Goal: Information Seeking & Learning: Learn about a topic

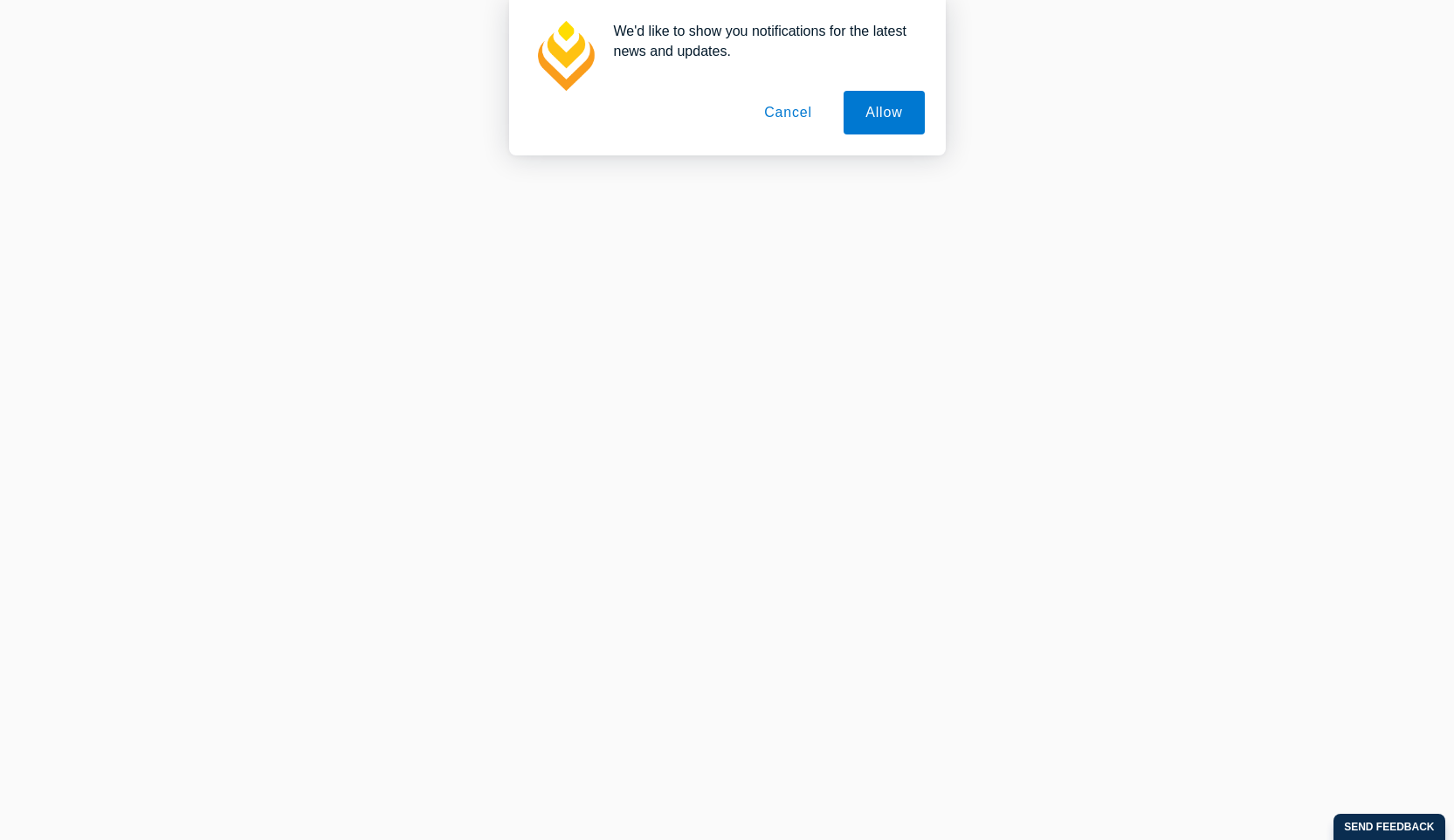
click at [792, 117] on button "Cancel" at bounding box center [789, 112] width 91 height 44
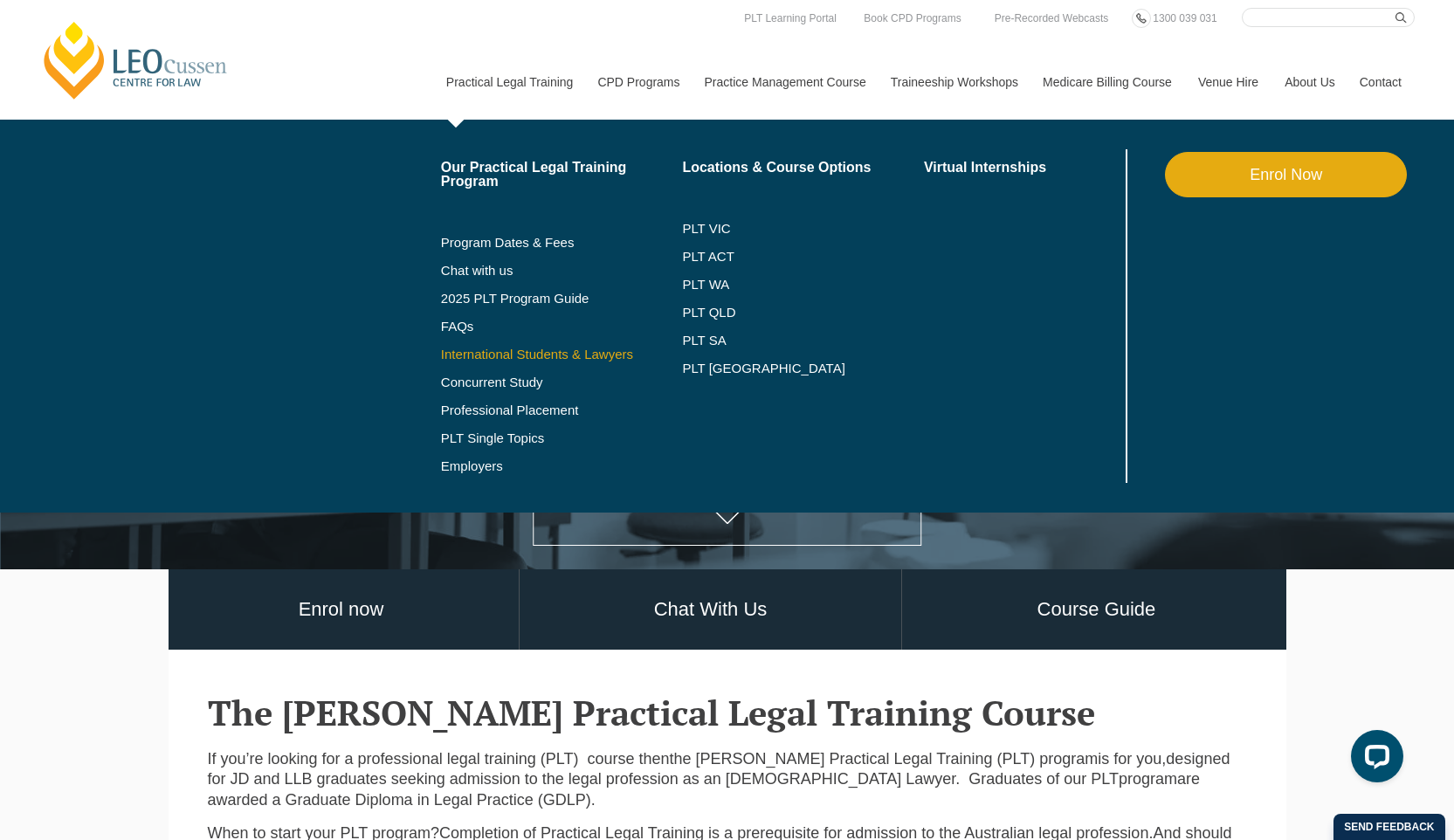
click at [442, 351] on link "International Students & Lawyers" at bounding box center [562, 355] width 242 height 14
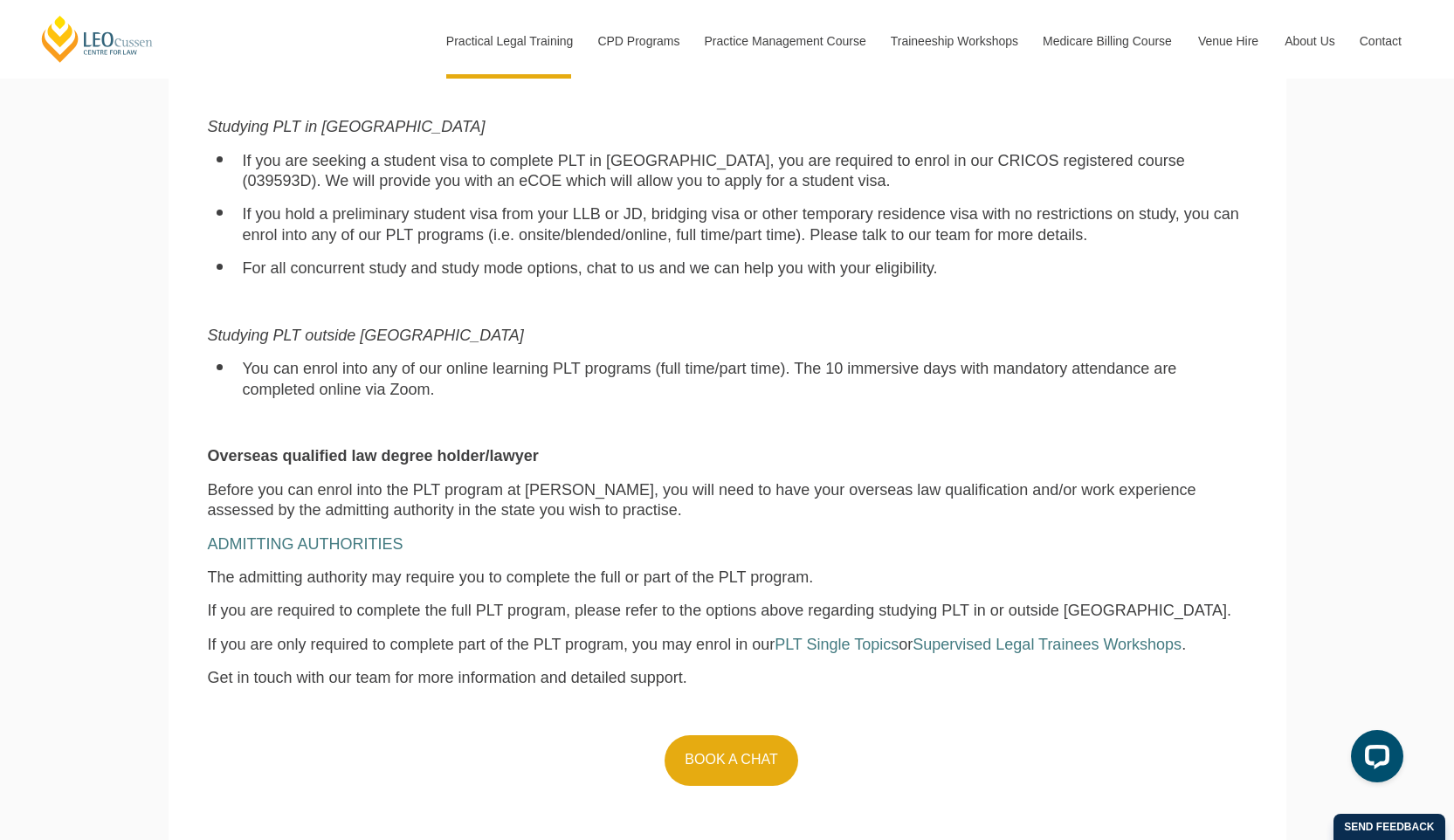
scroll to position [1344, 0]
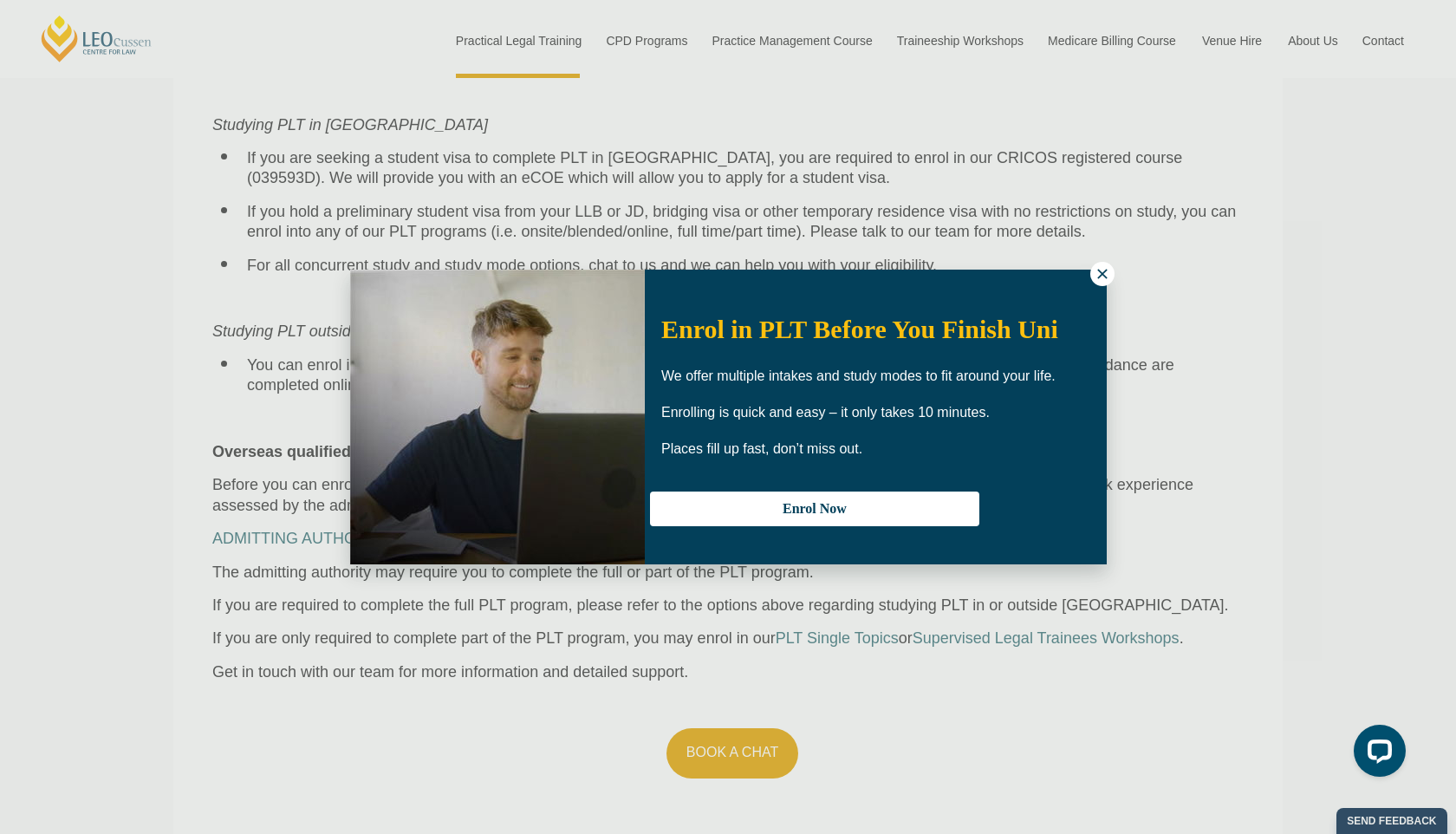
click at [1101, 274] on icon at bounding box center [1103, 273] width 10 height 10
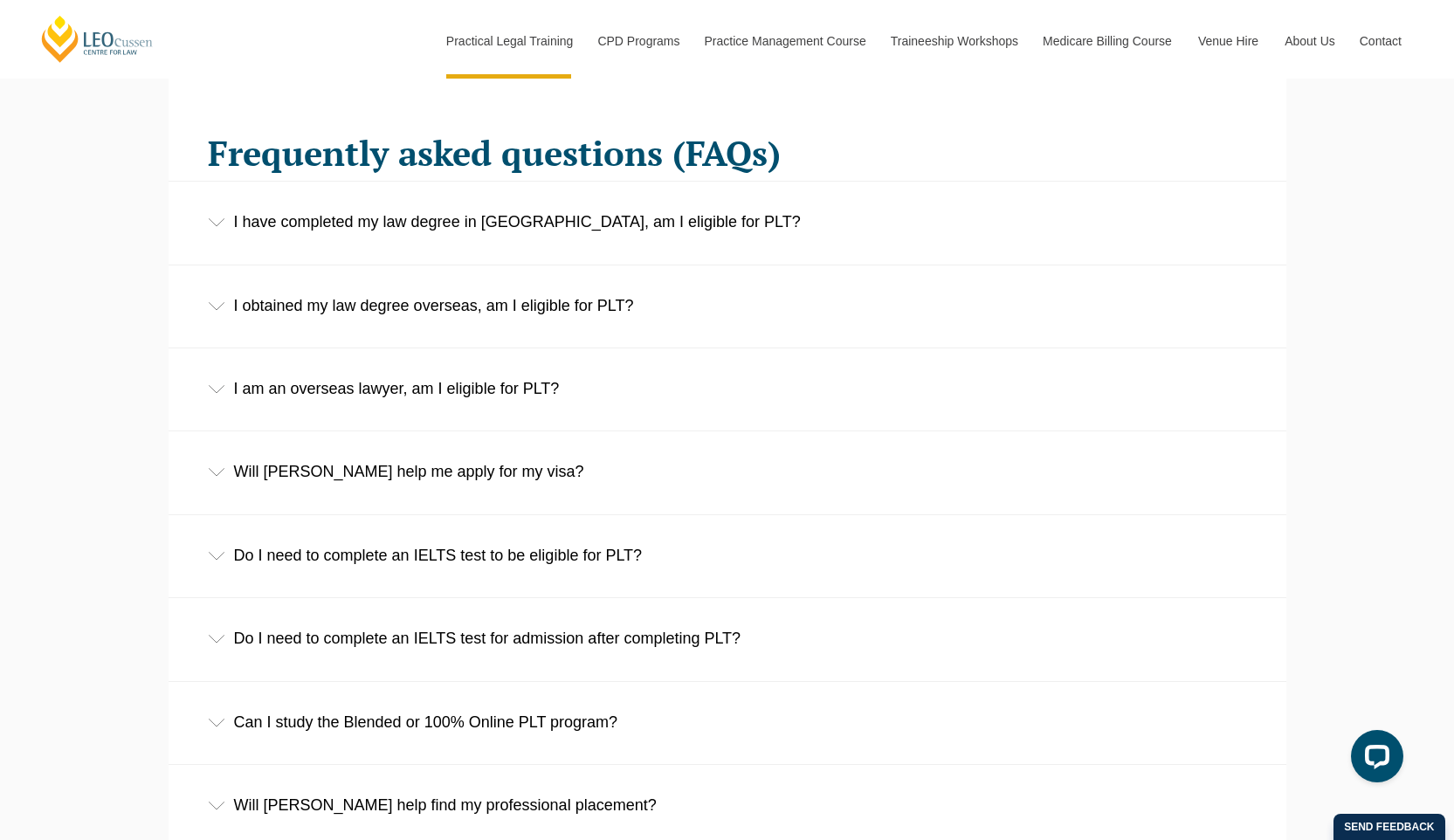
scroll to position [2737, 0]
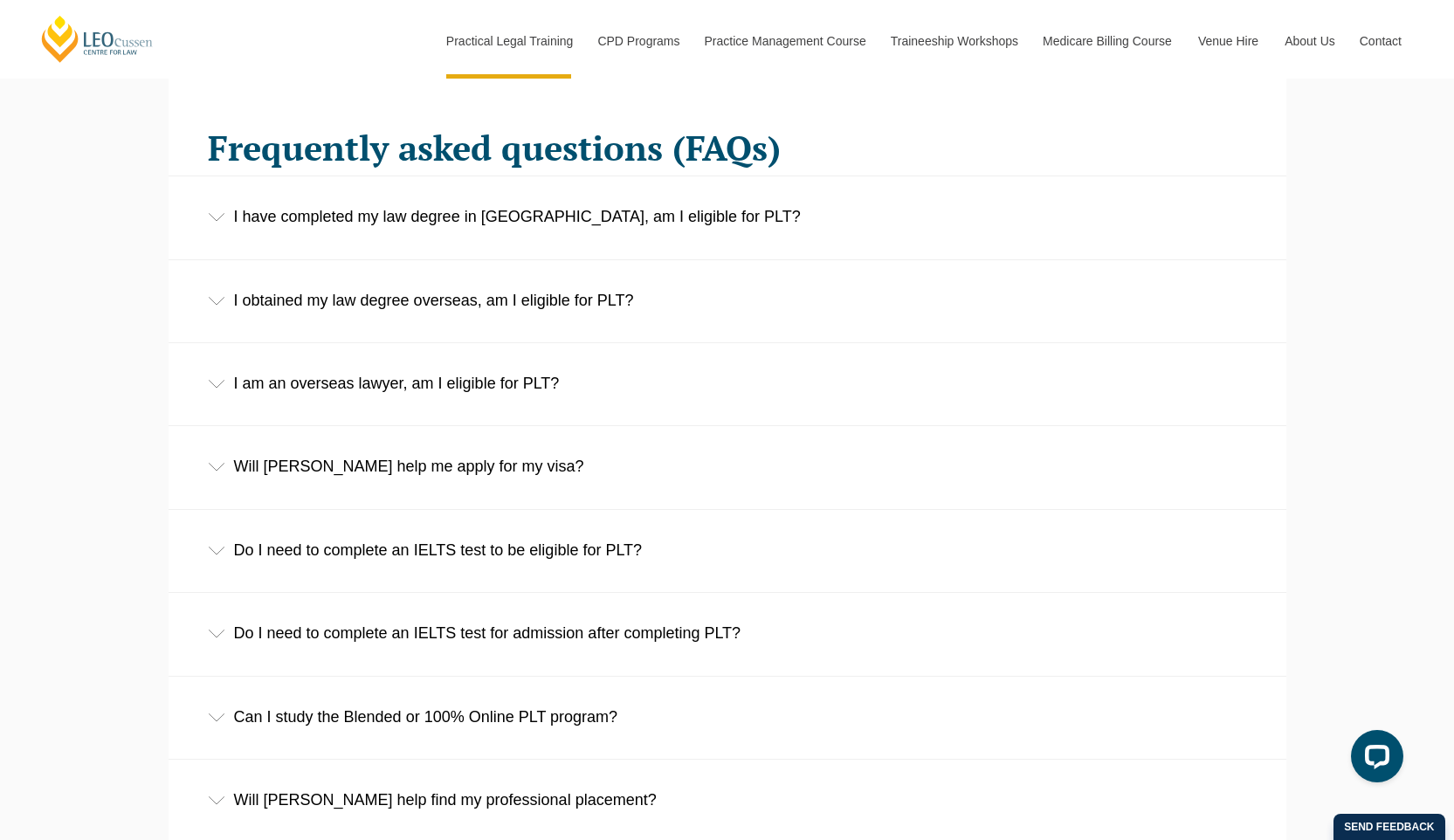
click at [210, 212] on div "I have completed my law degree in Australia, am I eligible for PLT?" at bounding box center [728, 217] width 1118 height 82
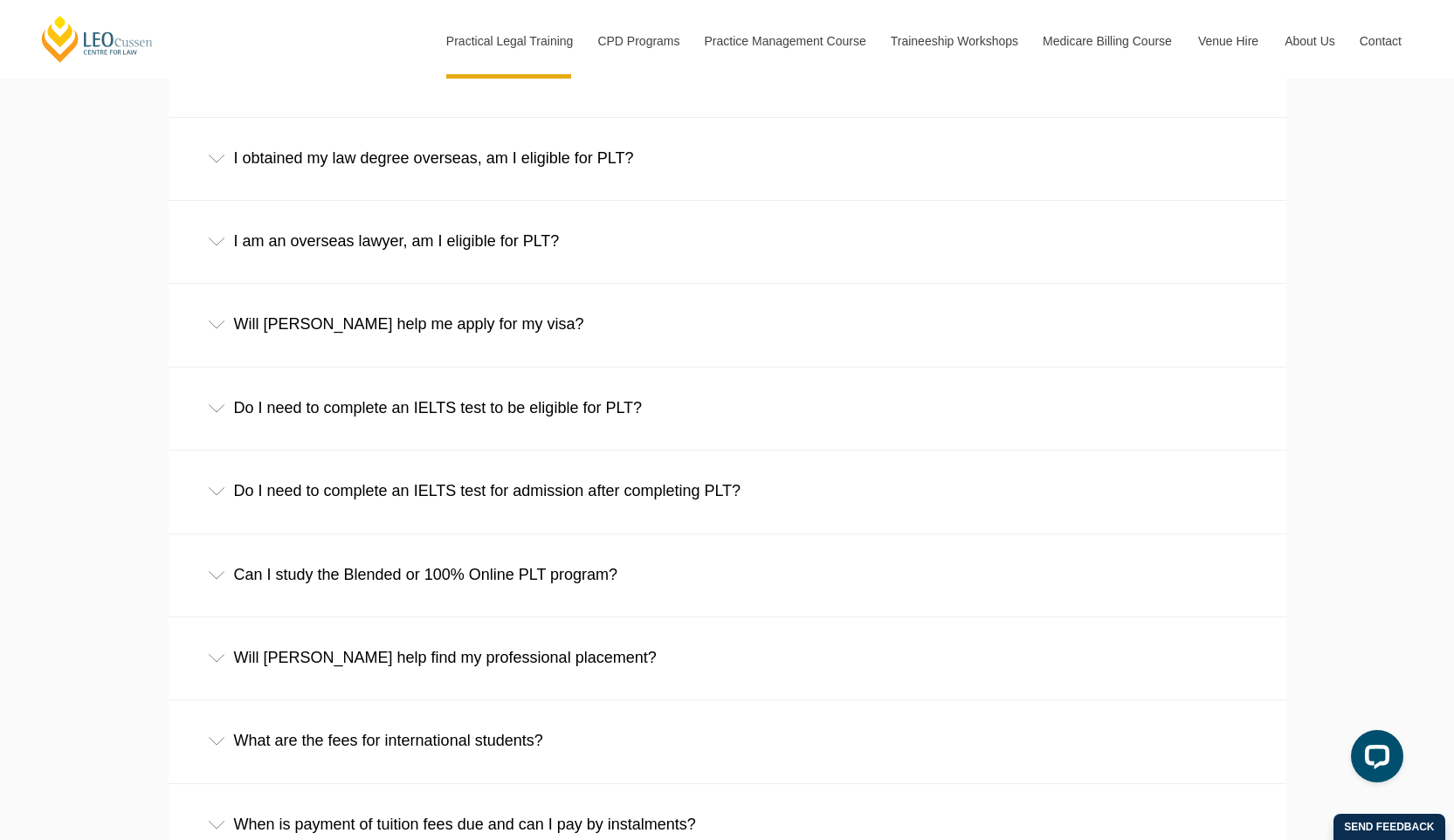
scroll to position [2990, 0]
click at [206, 295] on div "Will Leo Cussen help me apply for my visa?" at bounding box center [728, 322] width 1118 height 82
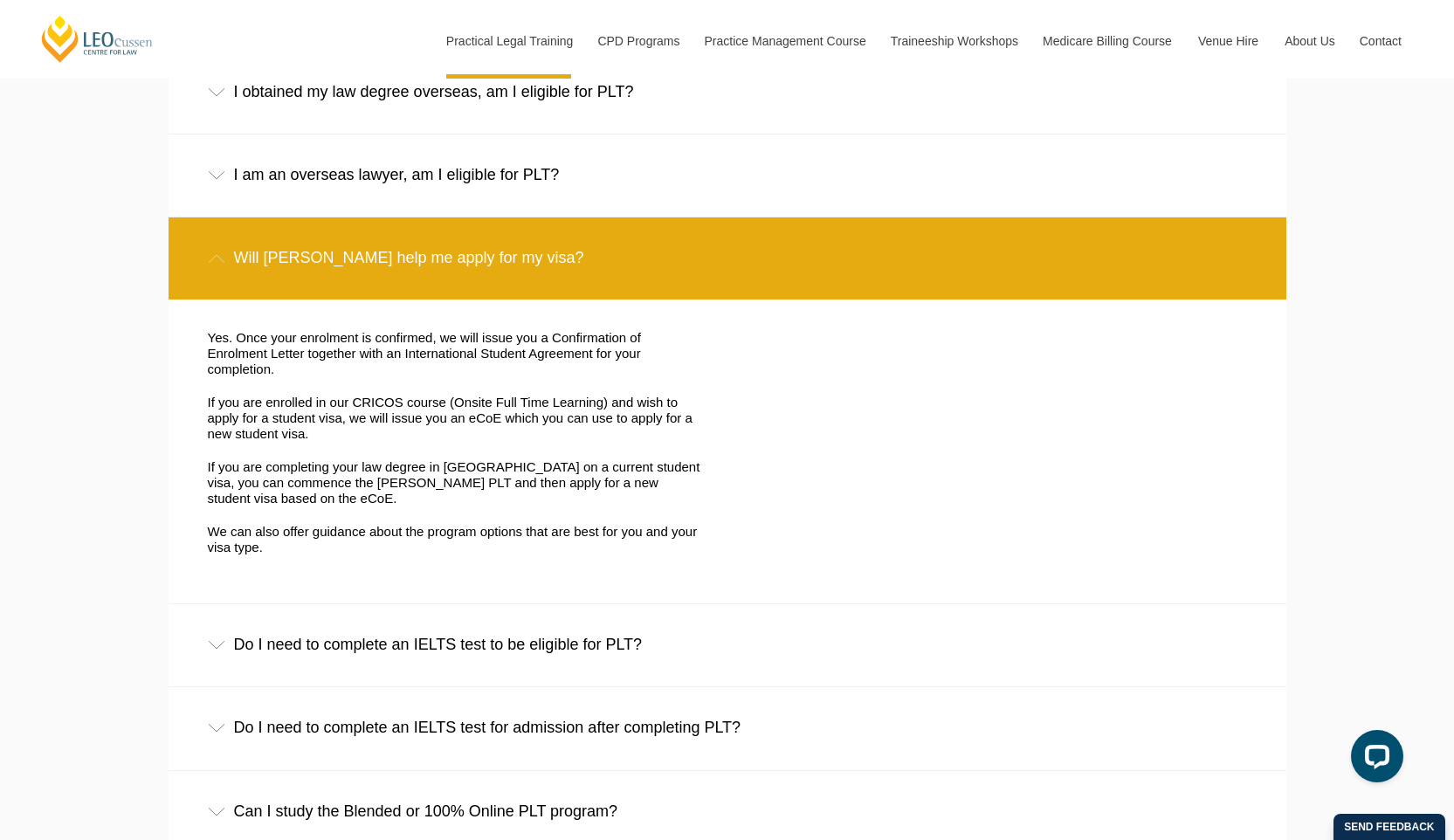
scroll to position [3059, 0]
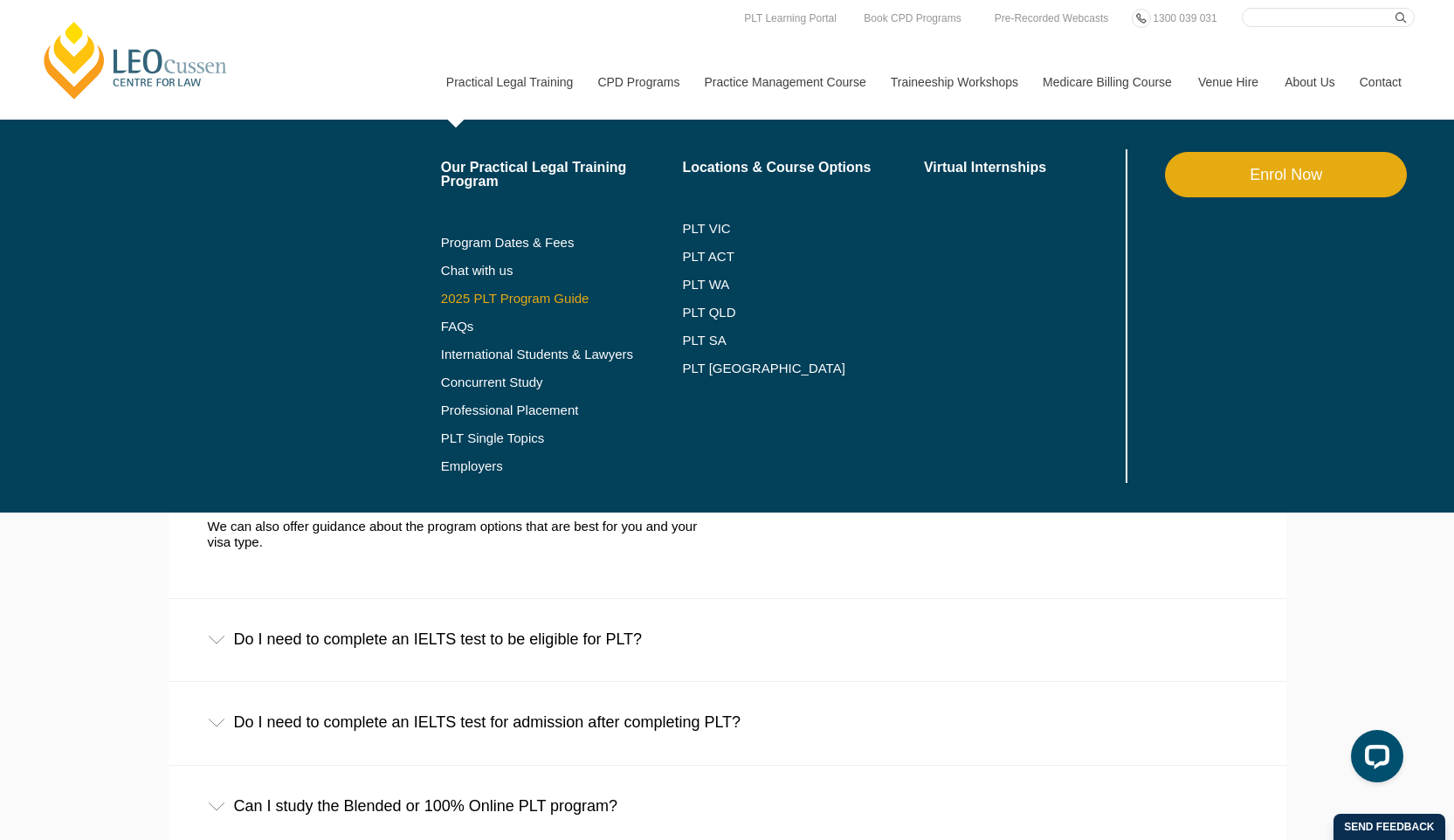
click at [458, 292] on link "2025 PLT Program Guide" at bounding box center [540, 298] width 198 height 14
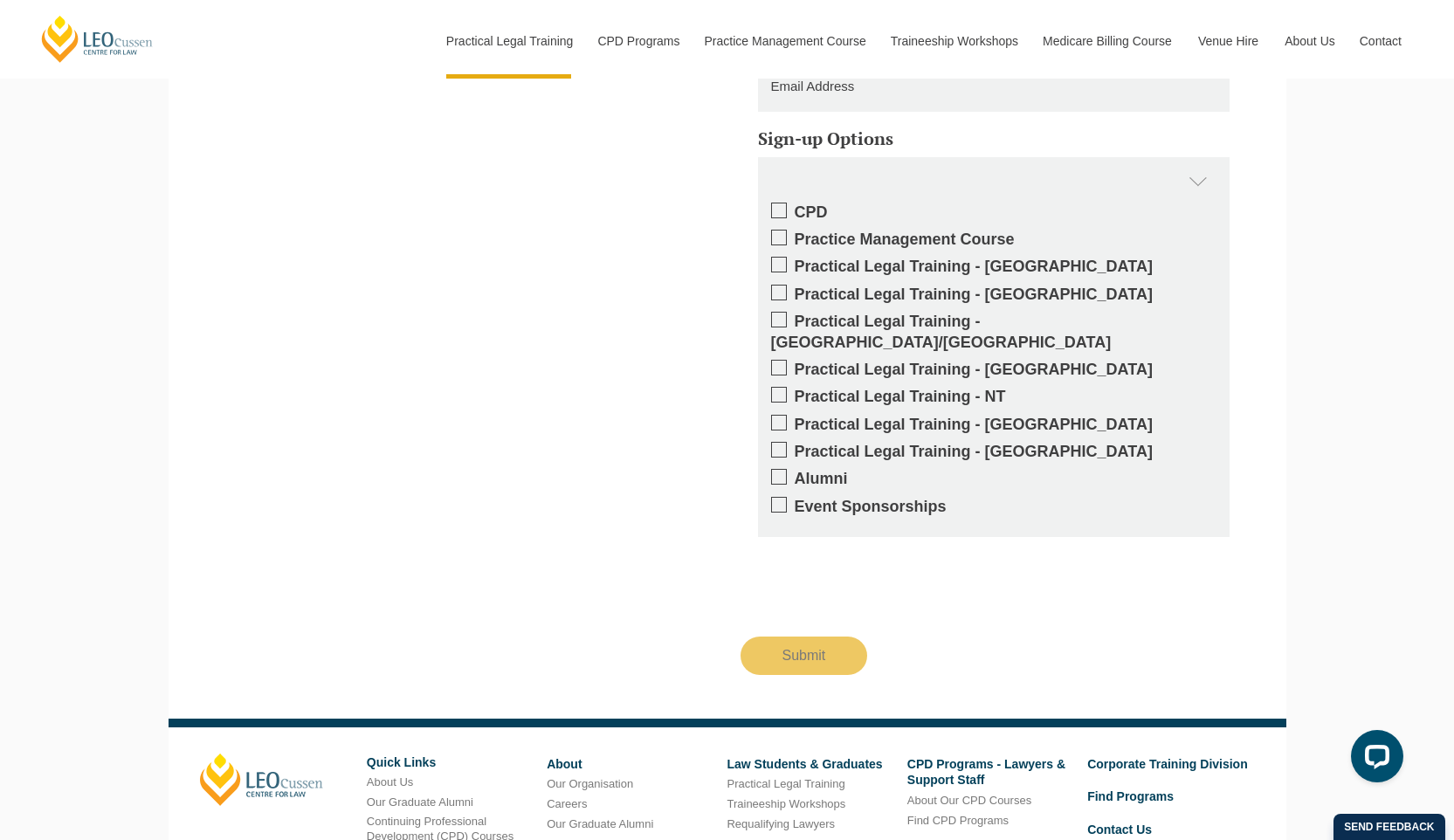
scroll to position [1617, 0]
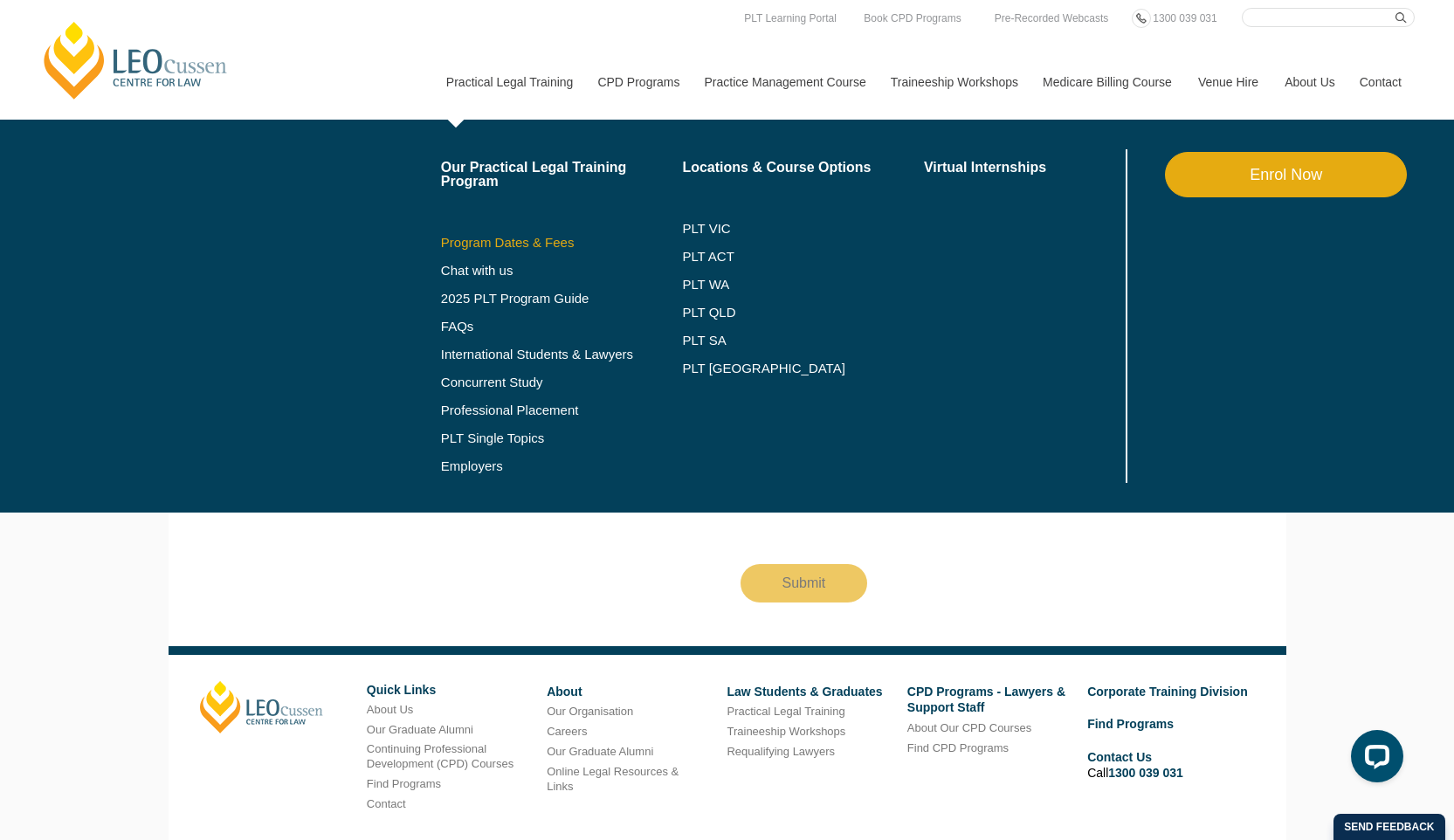
click at [442, 245] on link "Program Dates & Fees" at bounding box center [562, 243] width 242 height 14
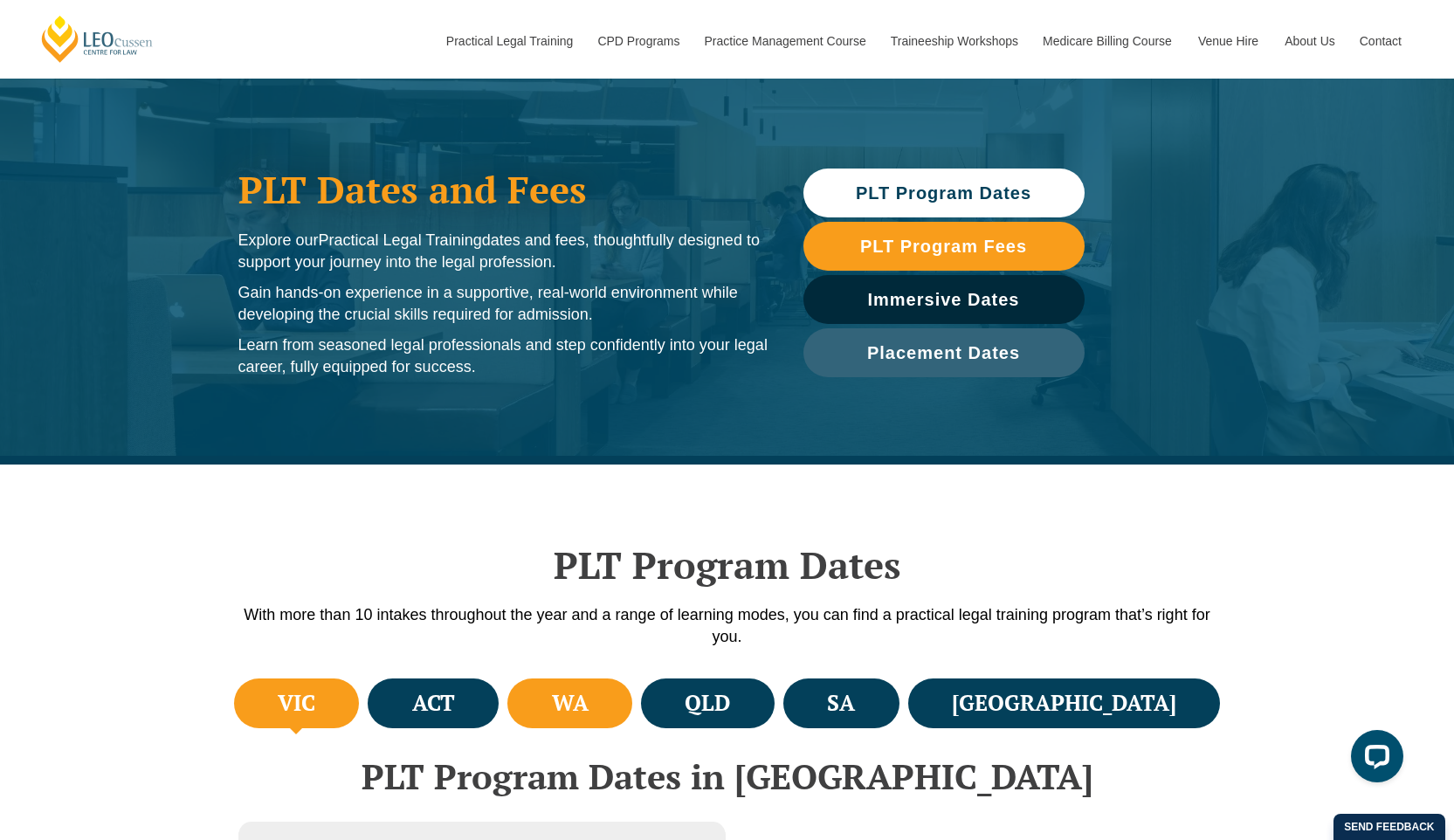
click at [633, 693] on li "WA" at bounding box center [570, 703] width 125 height 50
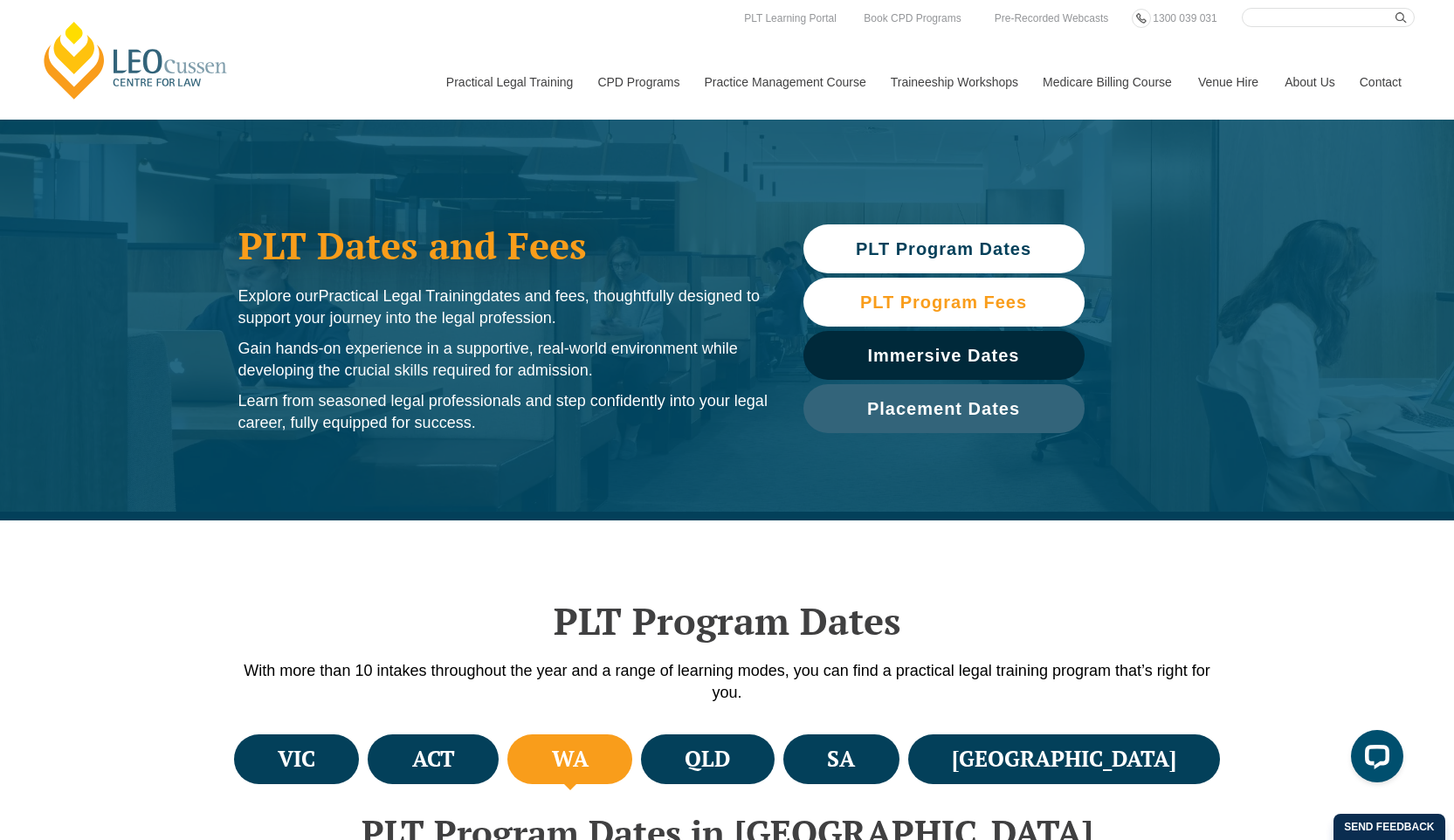
click at [980, 314] on link "PLT Program Fees" at bounding box center [944, 301] width 281 height 49
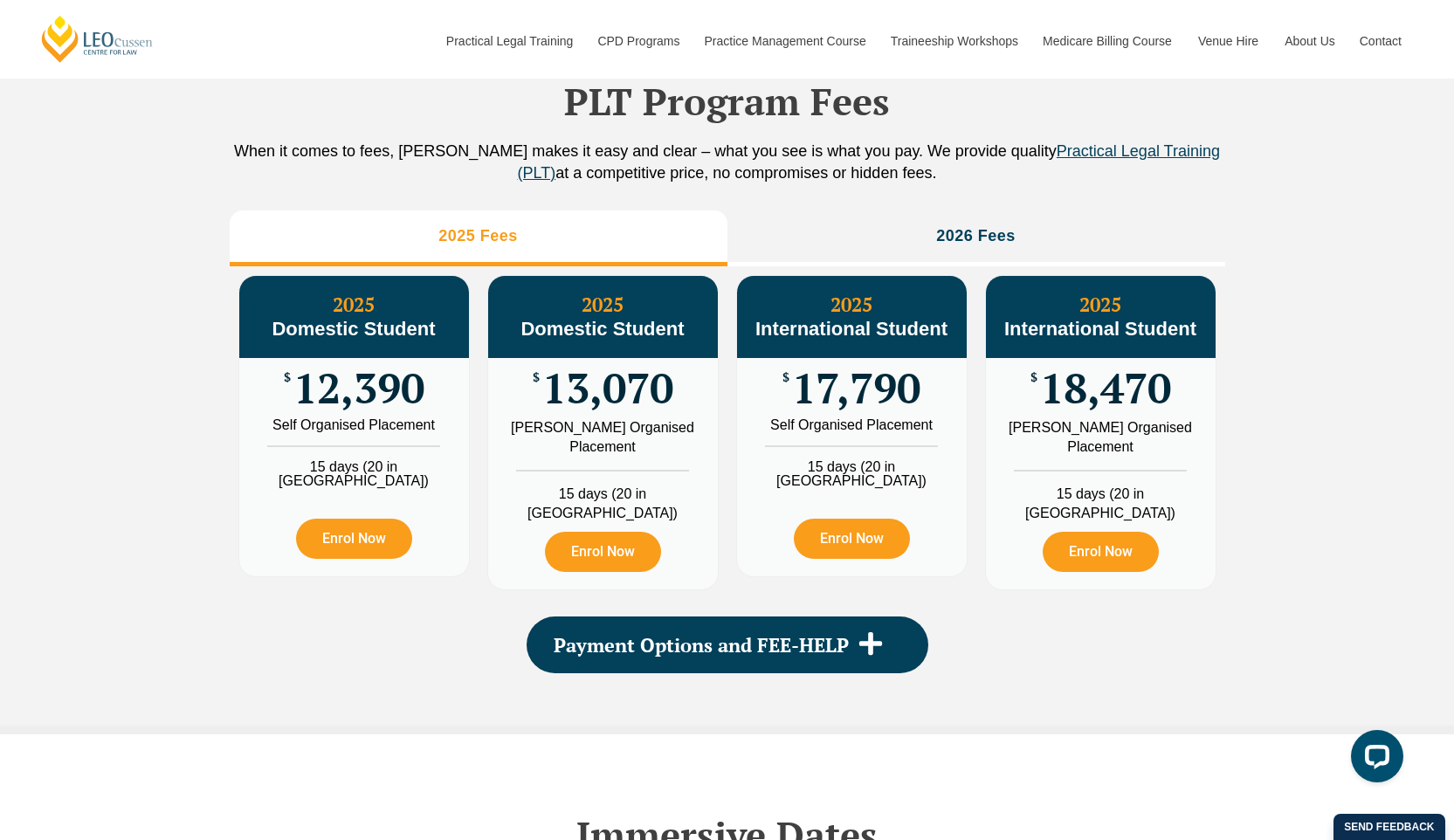
scroll to position [1943, 0]
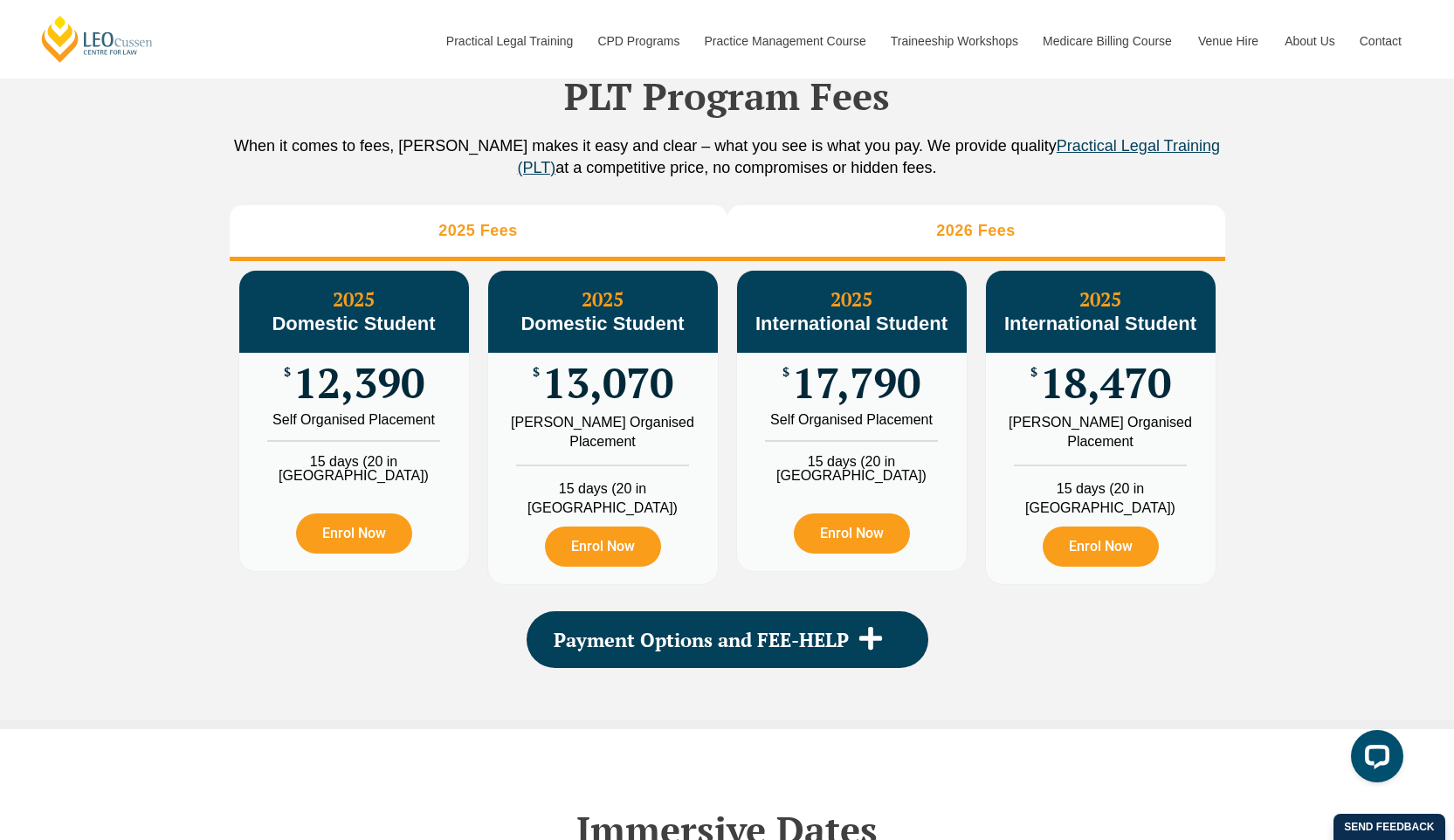
click at [944, 261] on li "2026 Fees" at bounding box center [977, 233] width 498 height 56
click at [679, 236] on li "2025 Fees" at bounding box center [478, 233] width 498 height 56
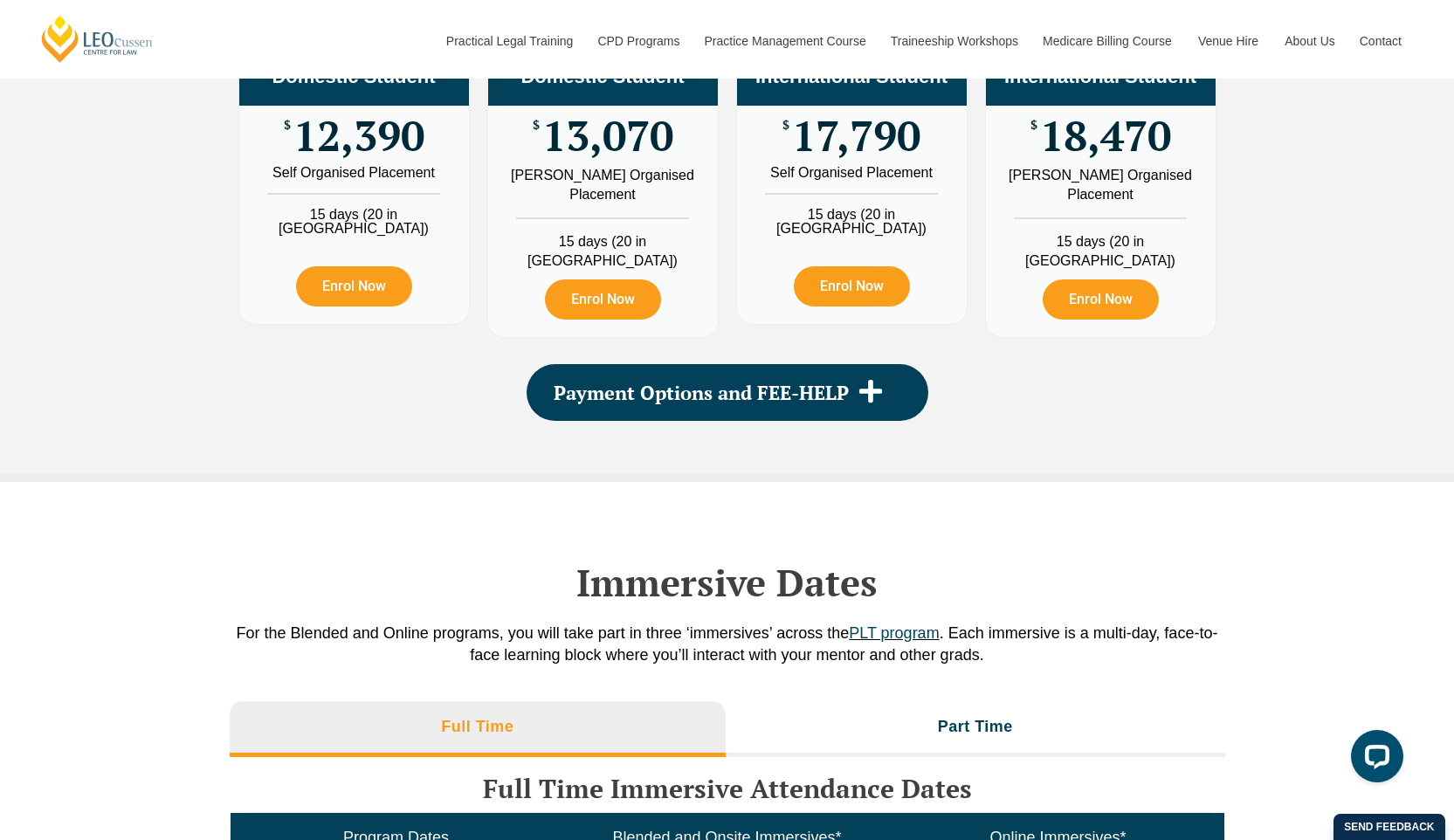
scroll to position [2148, 0]
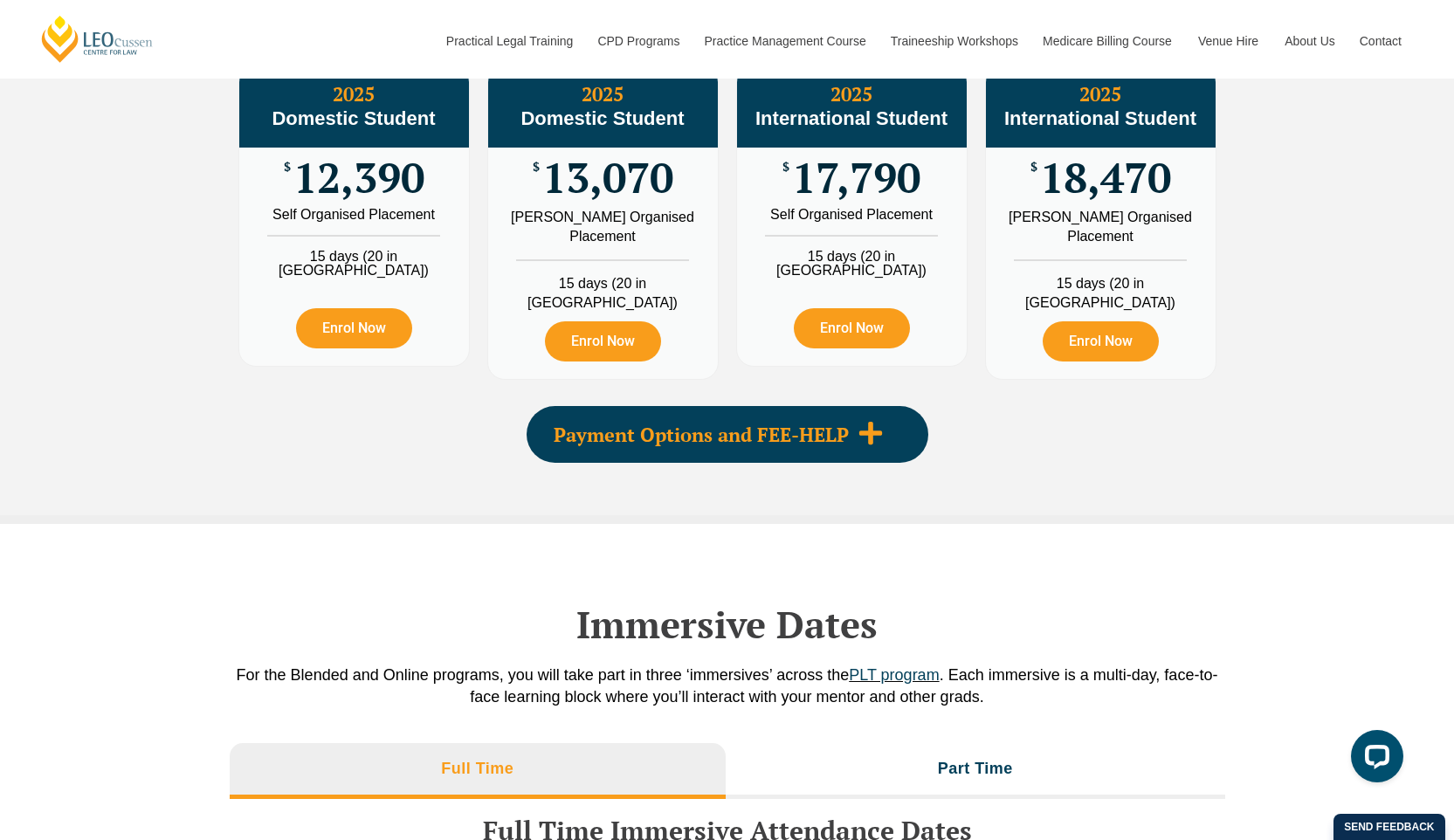
click at [866, 441] on icon at bounding box center [870, 432] width 26 height 26
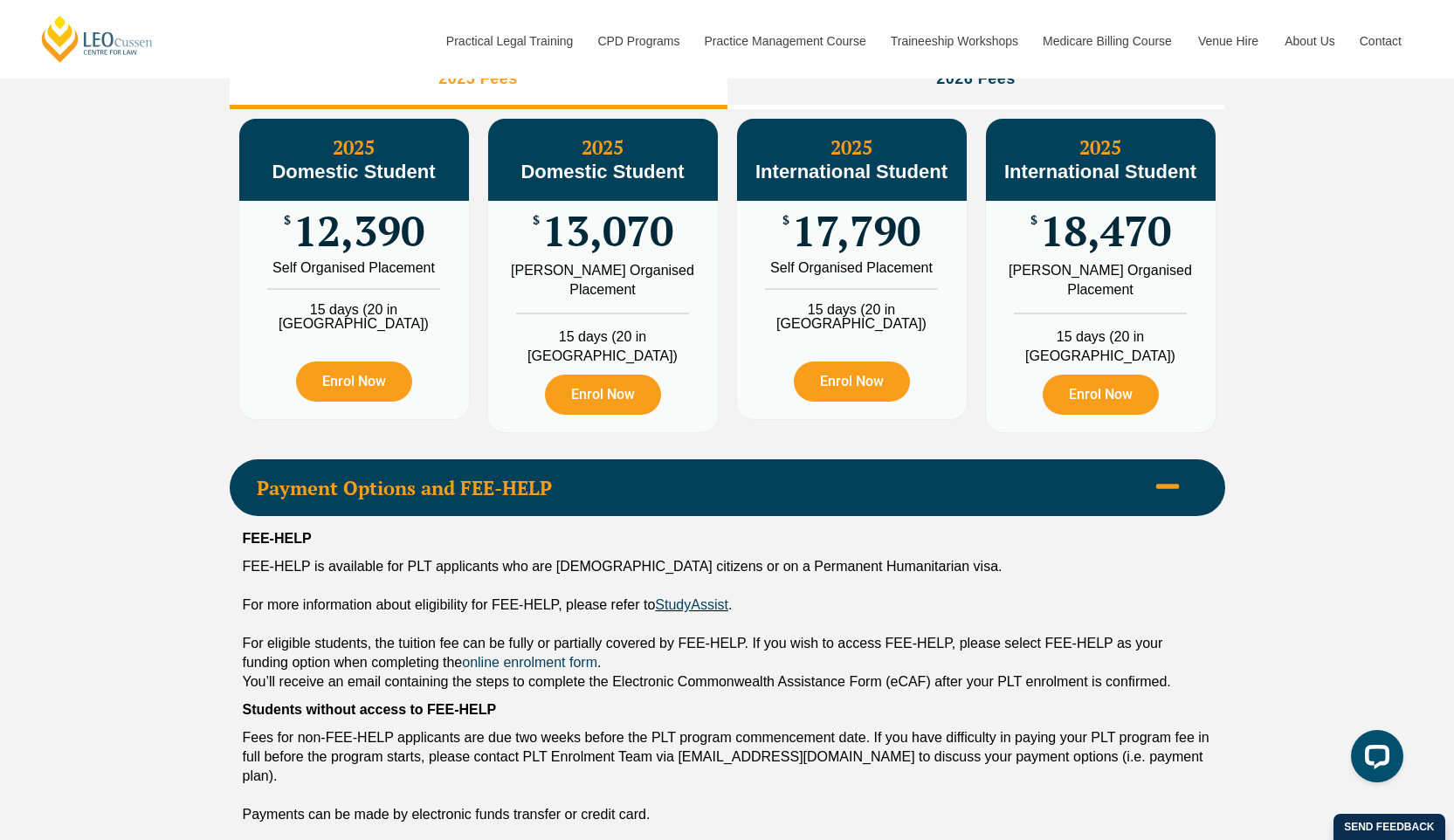
scroll to position [2073, 0]
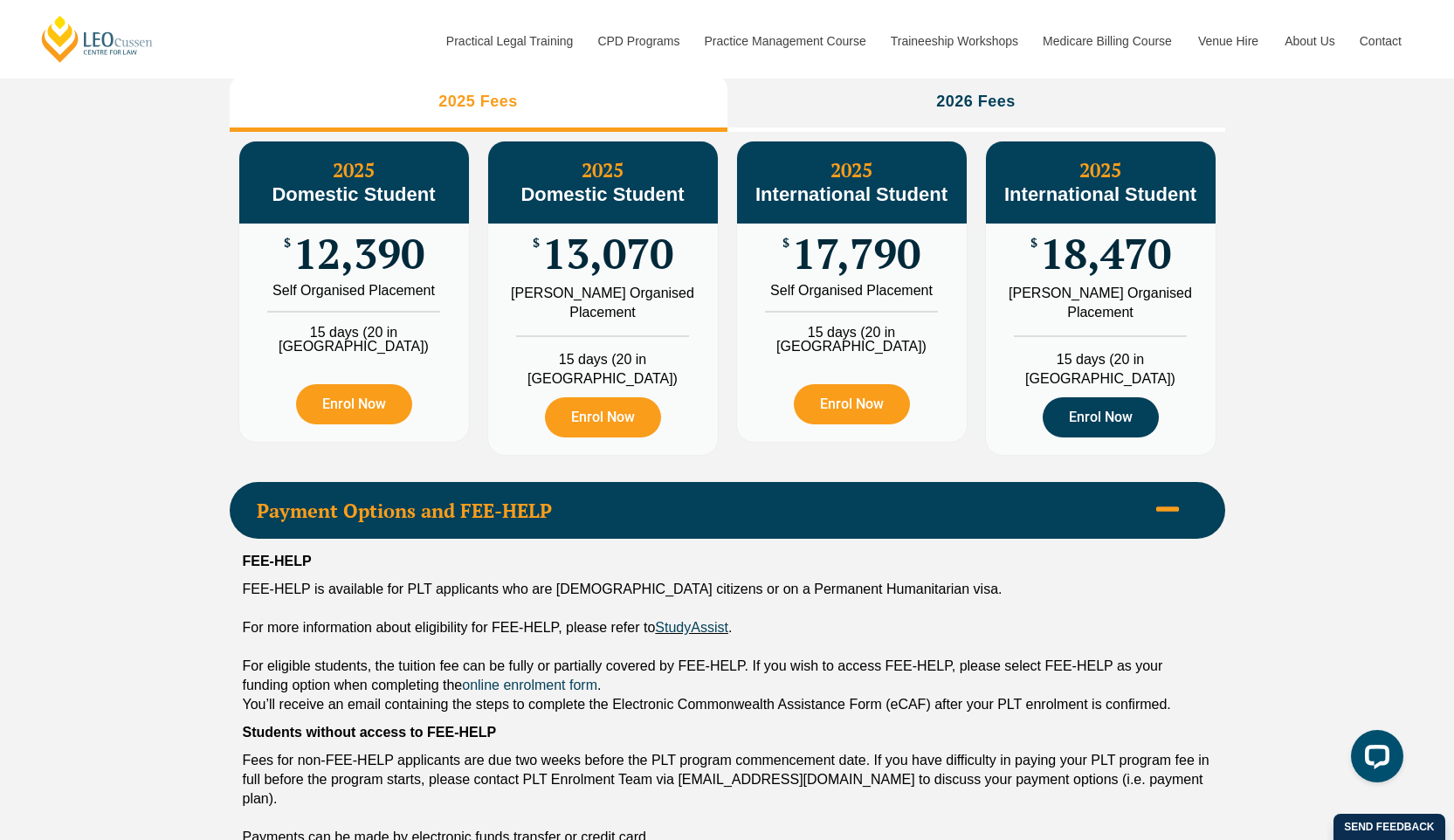
click at [1141, 422] on link "Enrol Now" at bounding box center [1101, 418] width 116 height 40
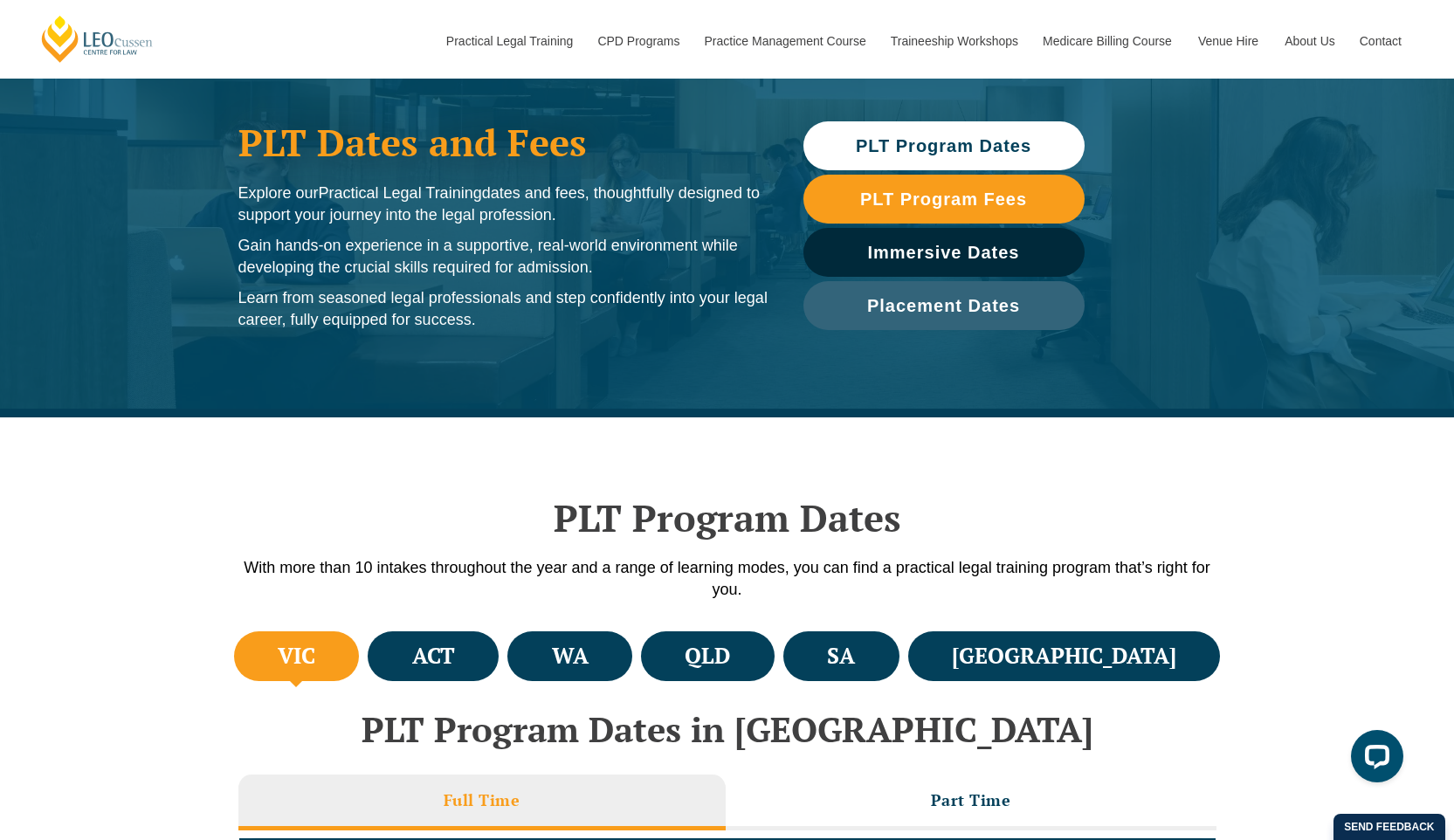
scroll to position [90, 0]
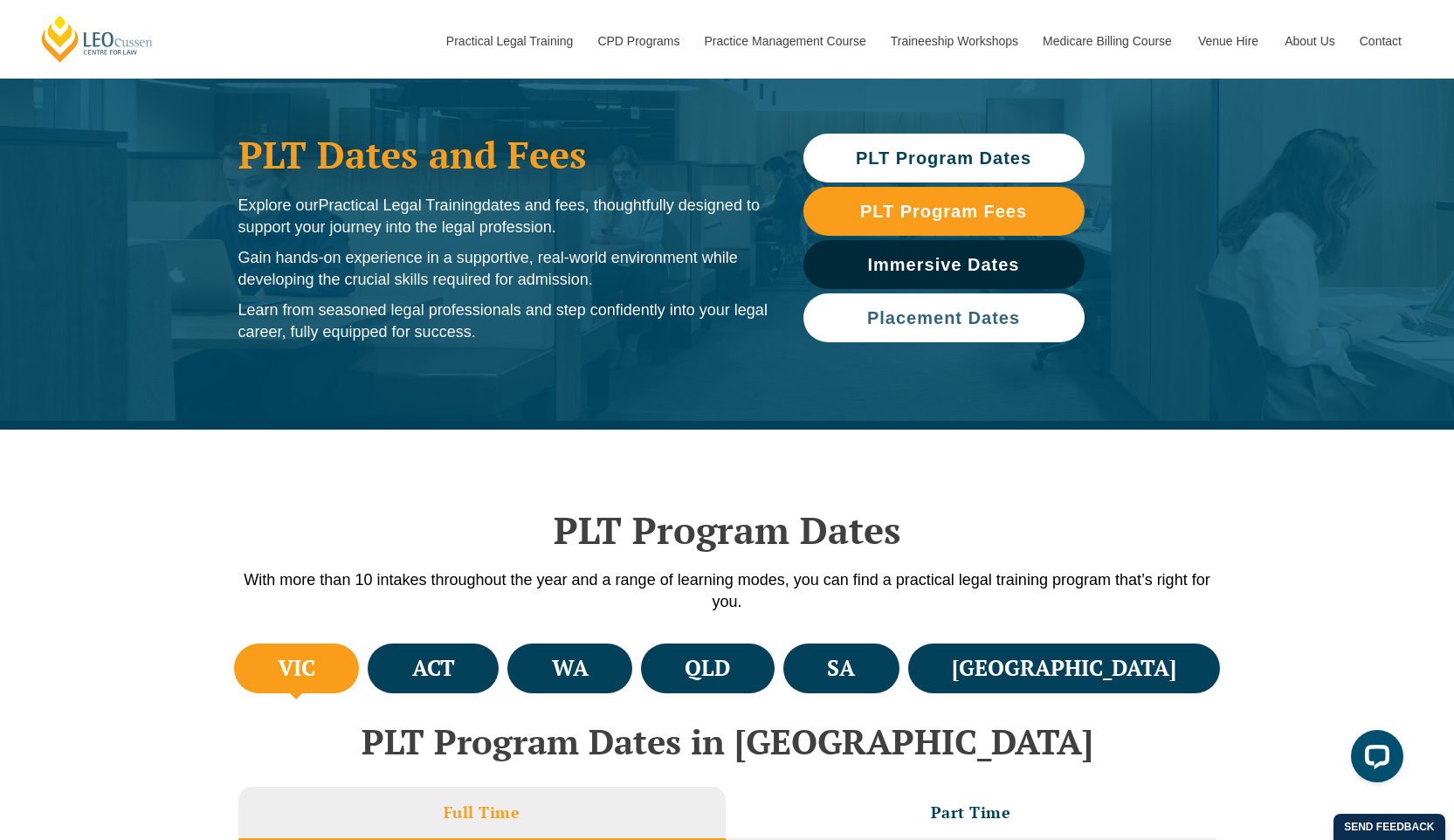
click at [994, 329] on link "Placement Dates" at bounding box center [944, 317] width 281 height 49
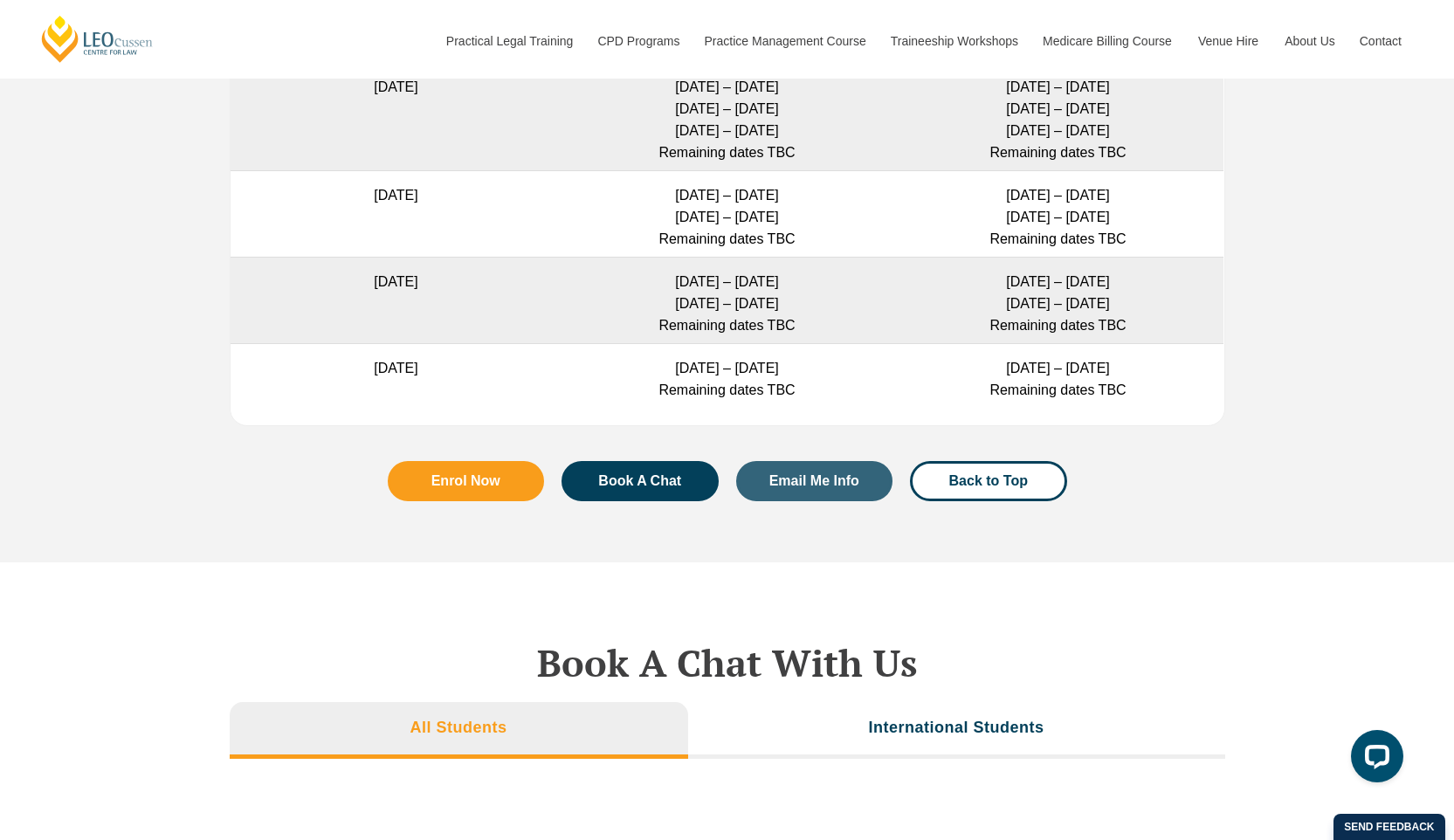
scroll to position [5354, 0]
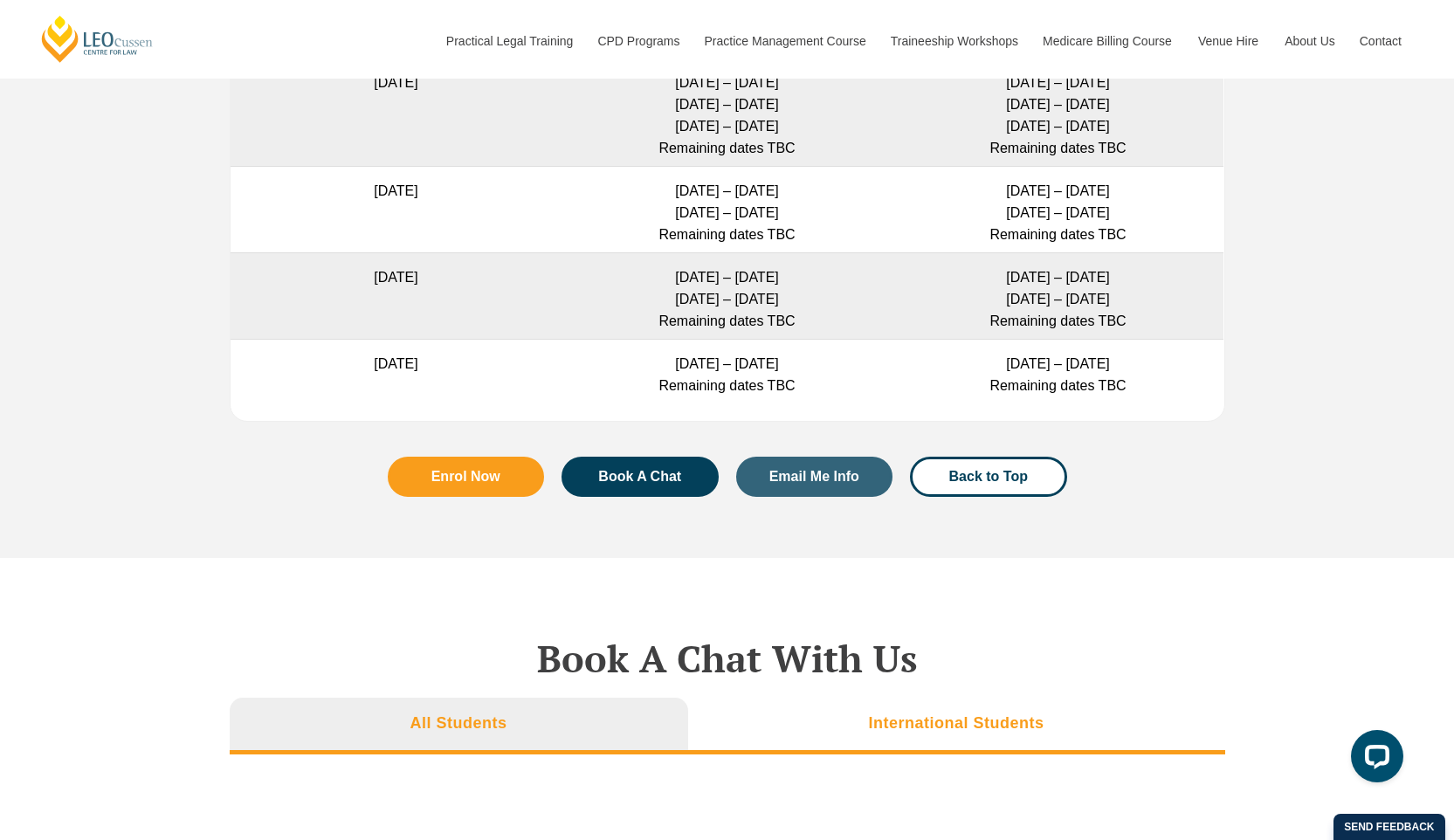
click at [946, 714] on h3 "International Students" at bounding box center [956, 724] width 176 height 20
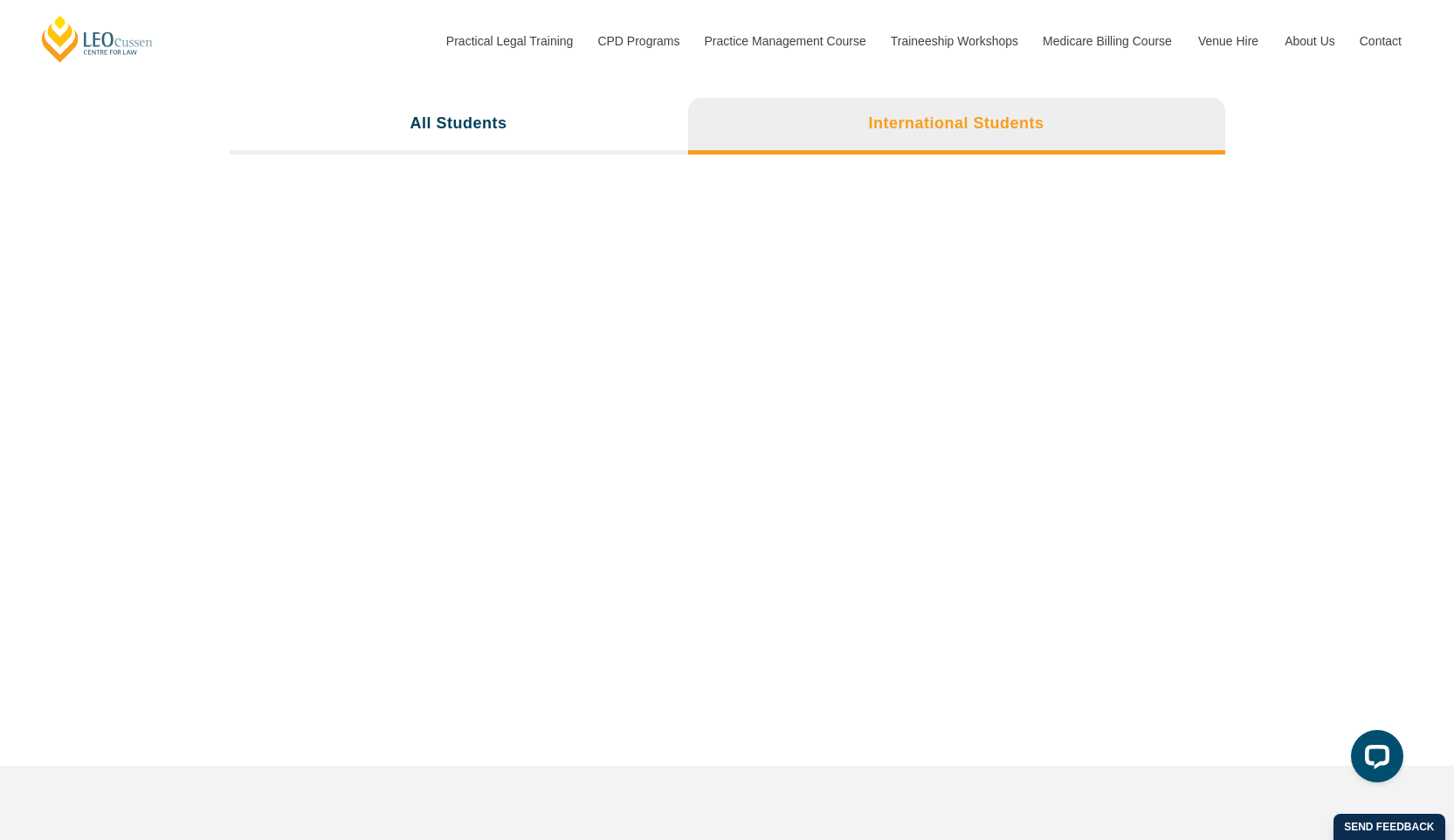
scroll to position [5958, 0]
